Goal: Find specific page/section: Find specific page/section

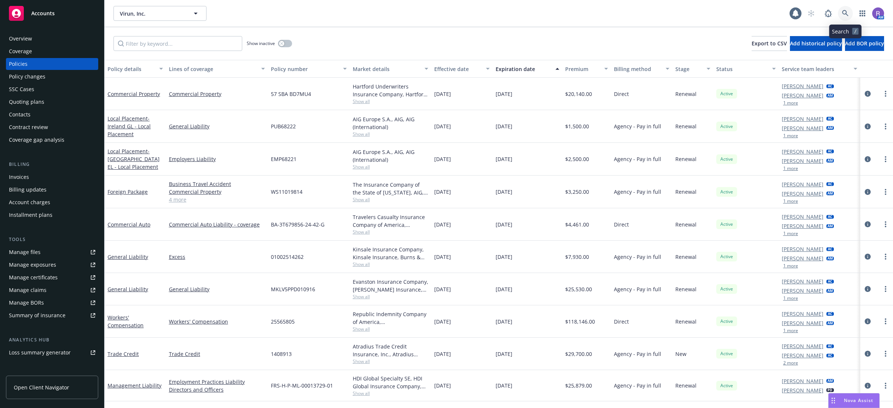
click at [847, 11] on icon at bounding box center [845, 13] width 7 height 7
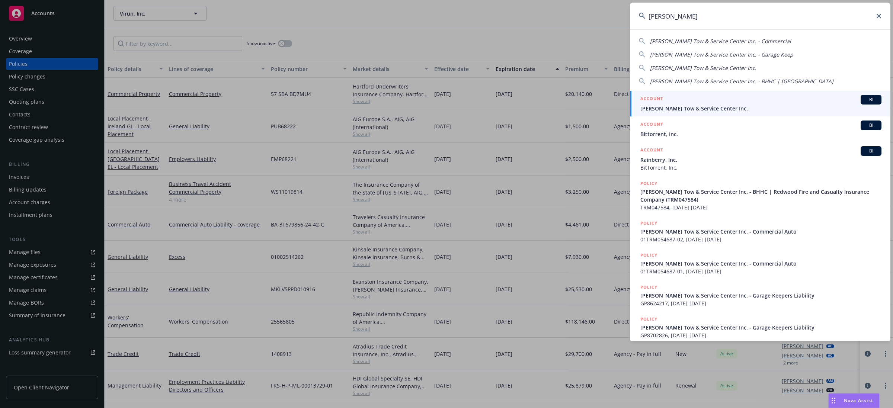
type input "[PERSON_NAME]"
click at [750, 97] on div "ACCOUNT BI" at bounding box center [760, 100] width 241 height 10
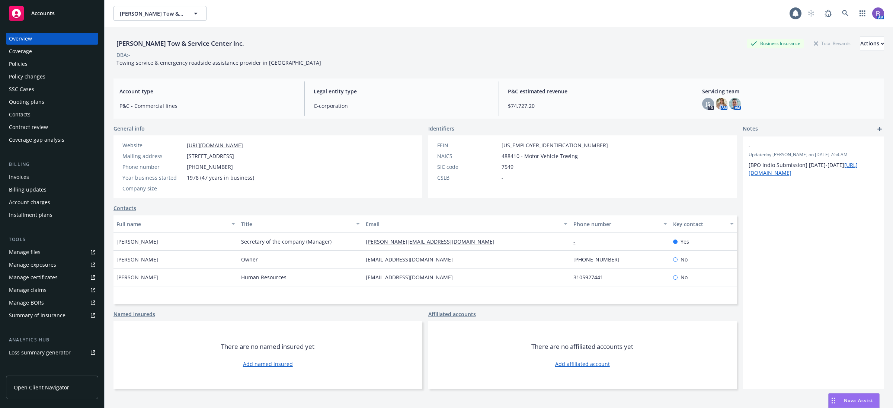
click at [265, 58] on div "DBA: -" at bounding box center [498, 55] width 771 height 8
click at [842, 10] on icon at bounding box center [845, 13] width 7 height 7
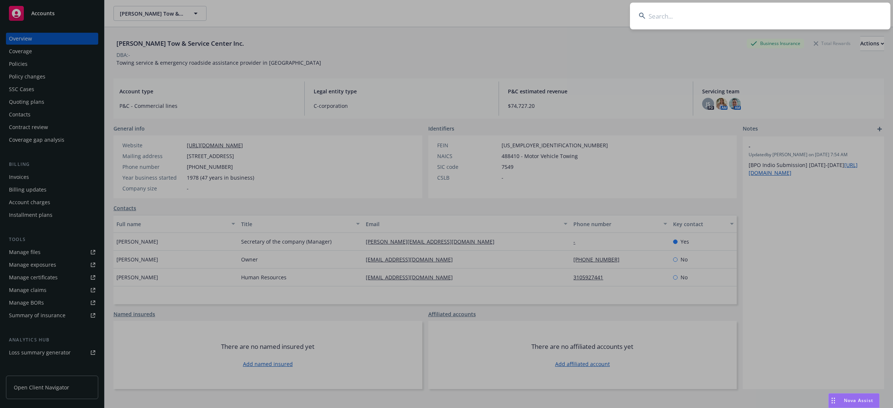
click at [836, 10] on input at bounding box center [760, 16] width 260 height 27
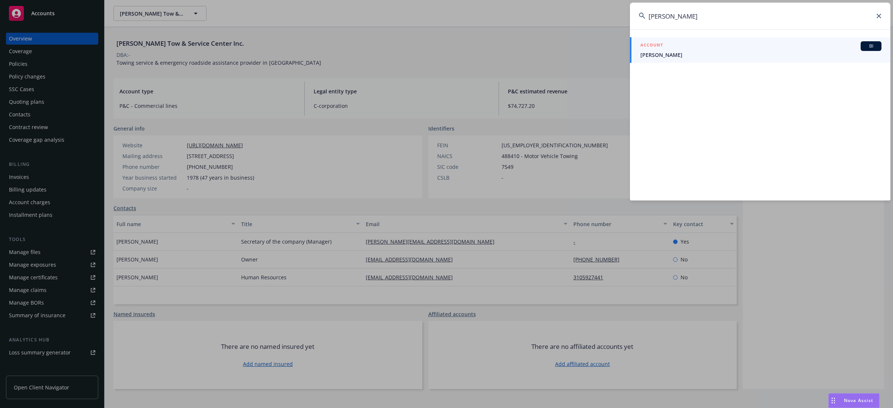
type input "[PERSON_NAME]"
click at [721, 54] on span "[PERSON_NAME]" at bounding box center [760, 55] width 241 height 8
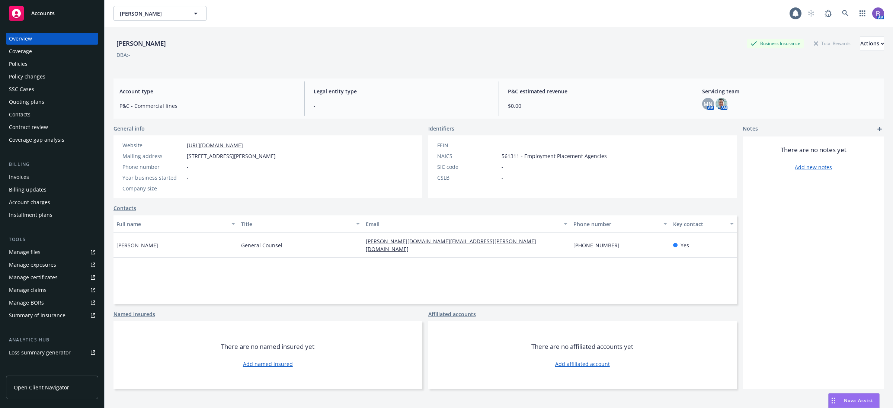
click at [37, 70] on div "Policies" at bounding box center [52, 64] width 86 height 12
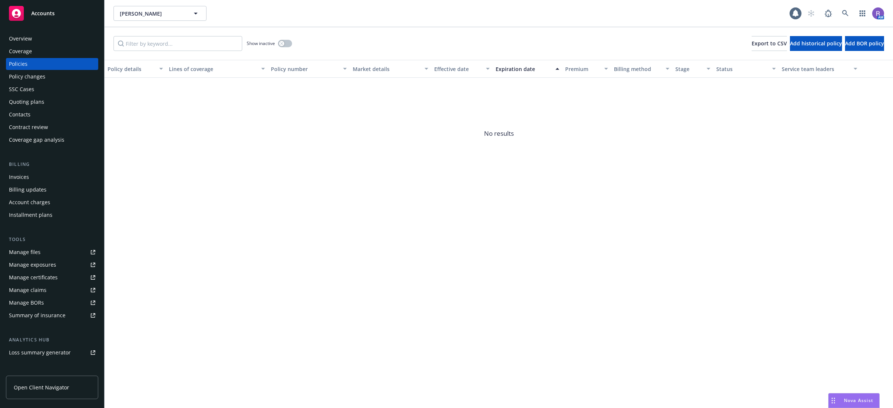
click at [29, 105] on div "Quoting plans" at bounding box center [26, 102] width 35 height 12
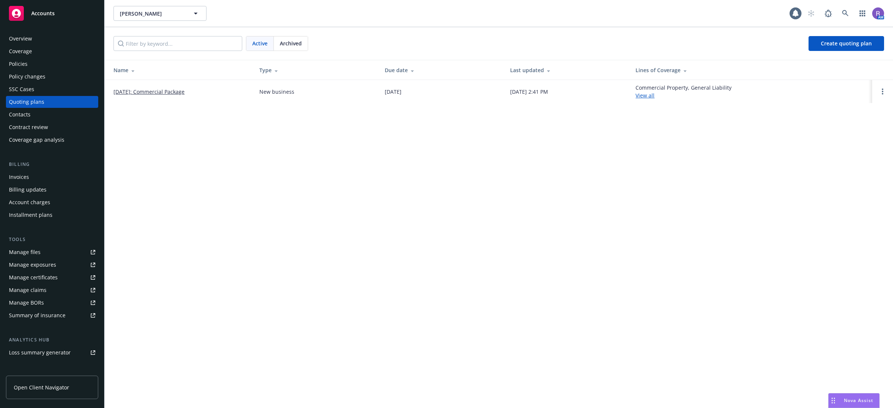
click at [182, 96] on td "[DATE]: Commercial Package" at bounding box center [179, 91] width 149 height 23
click at [185, 92] on link "[DATE]: Commercial Package" at bounding box center [148, 92] width 71 height 8
